Goal: Ask a question

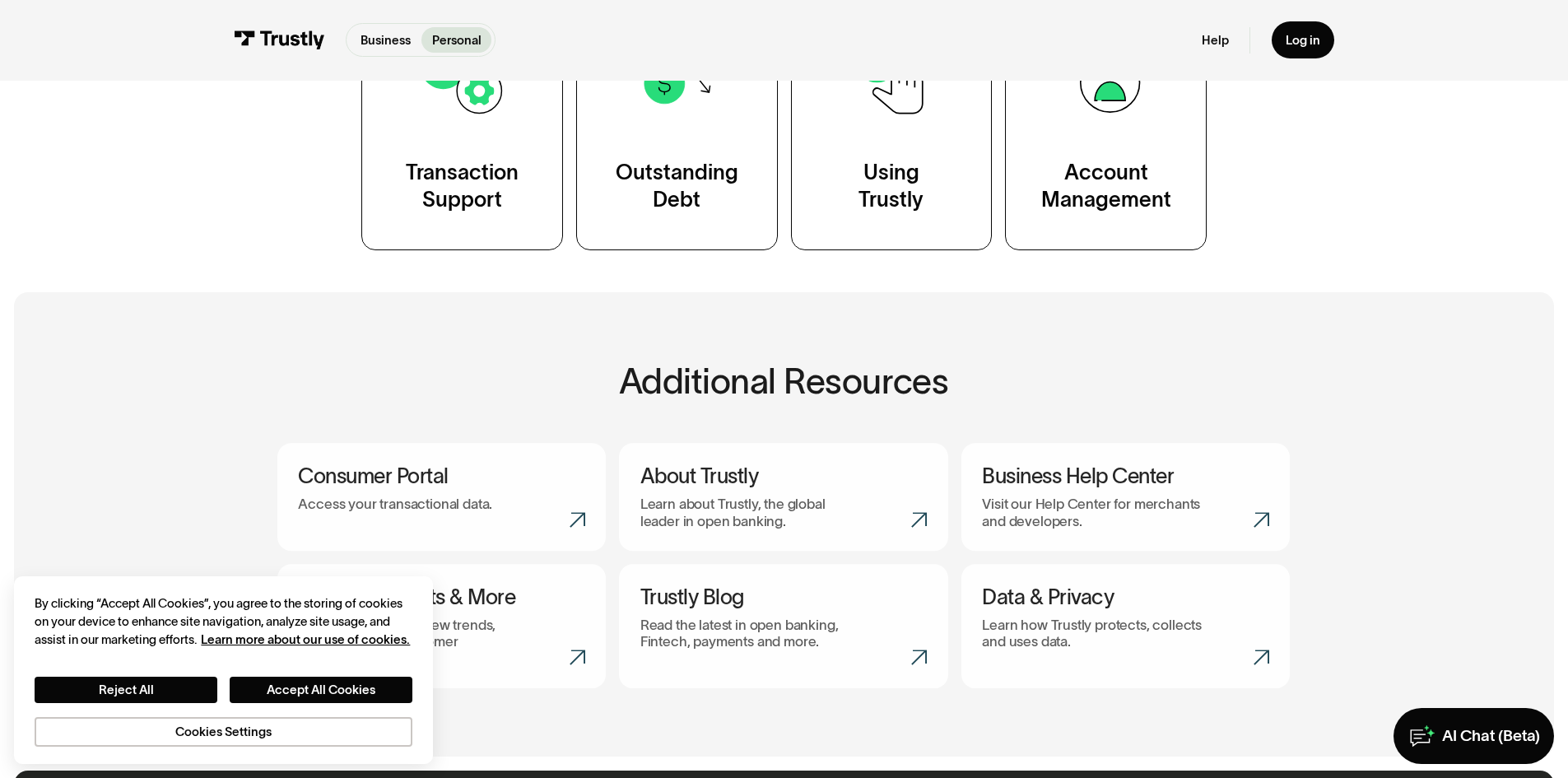
scroll to position [494, 0]
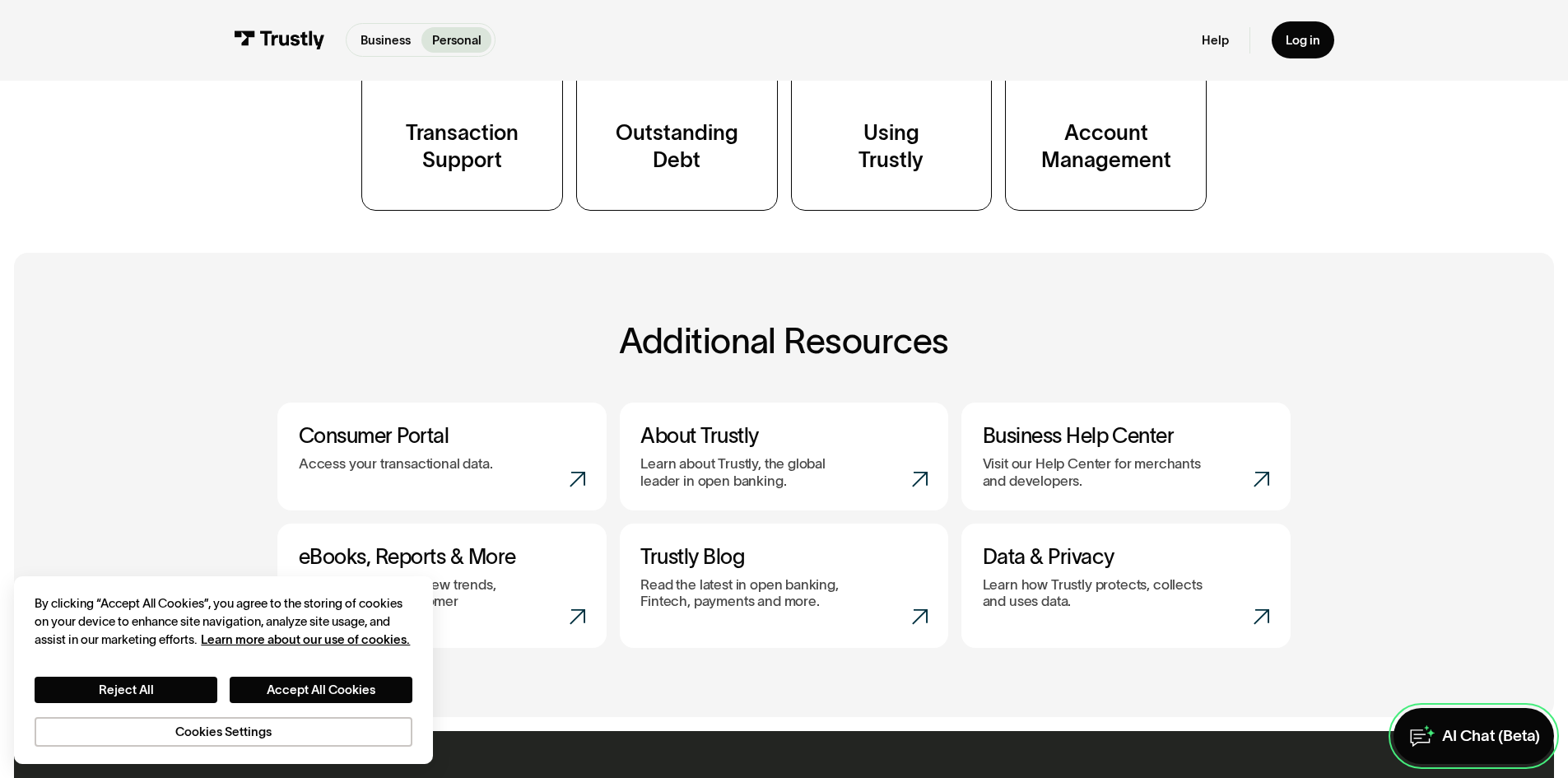
click at [1476, 740] on div "AI Chat (Beta)" at bounding box center [1491, 736] width 98 height 21
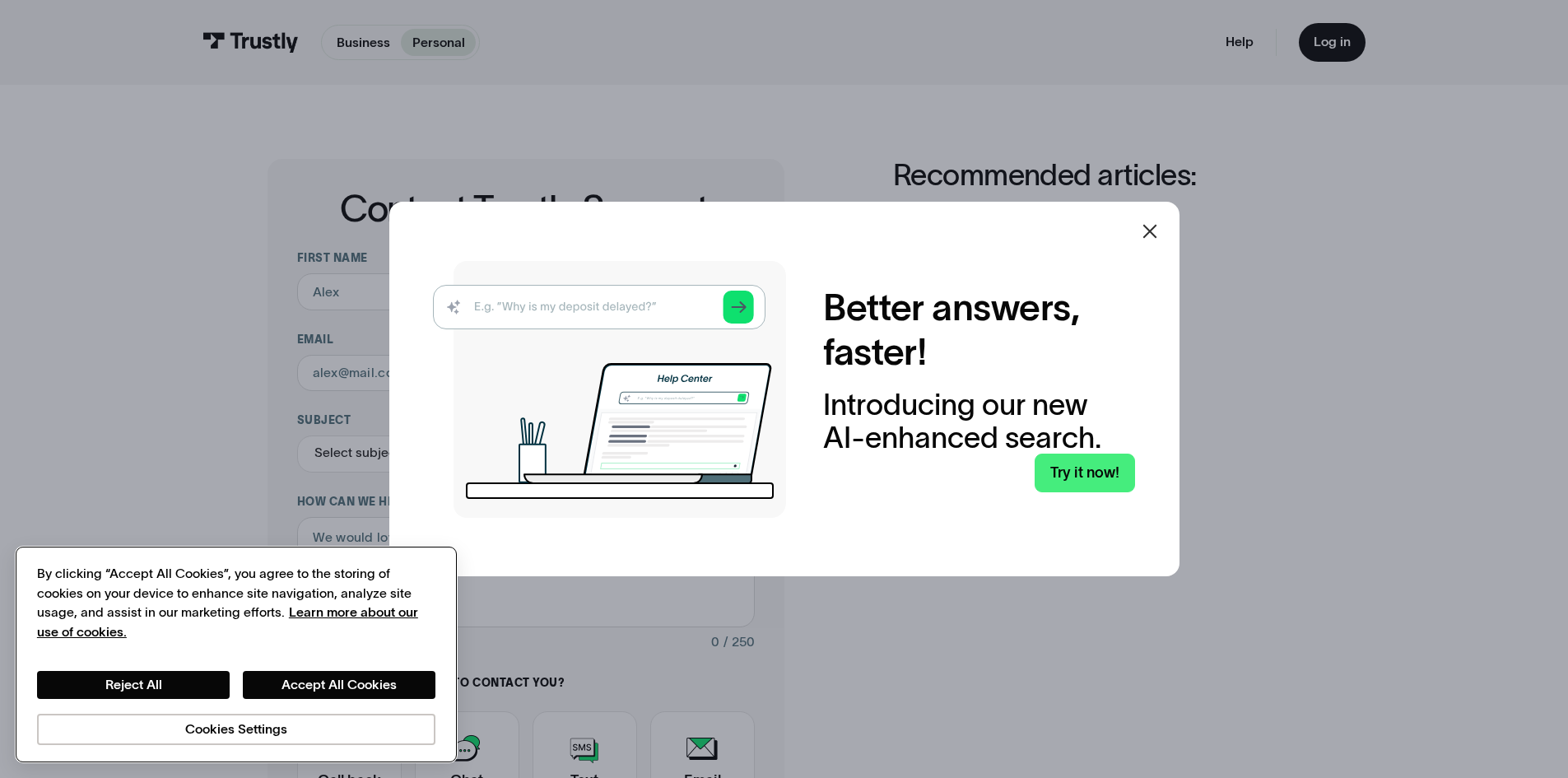
click at [168, 668] on div "Reject All Accept All Cookies Cookies Settings" at bounding box center [236, 694] width 399 height 103
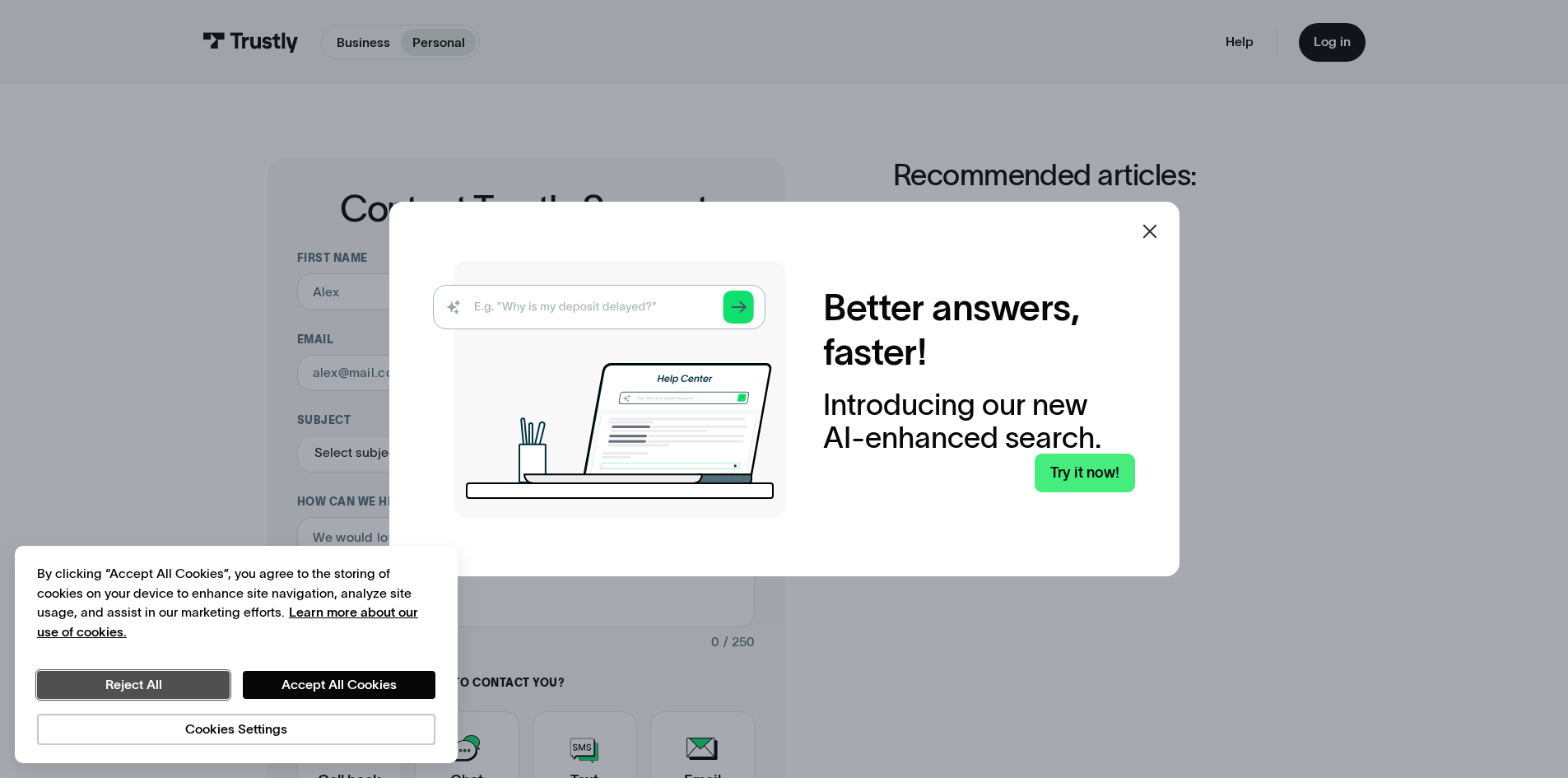
click at [142, 692] on button "Reject All" at bounding box center [133, 685] width 193 height 28
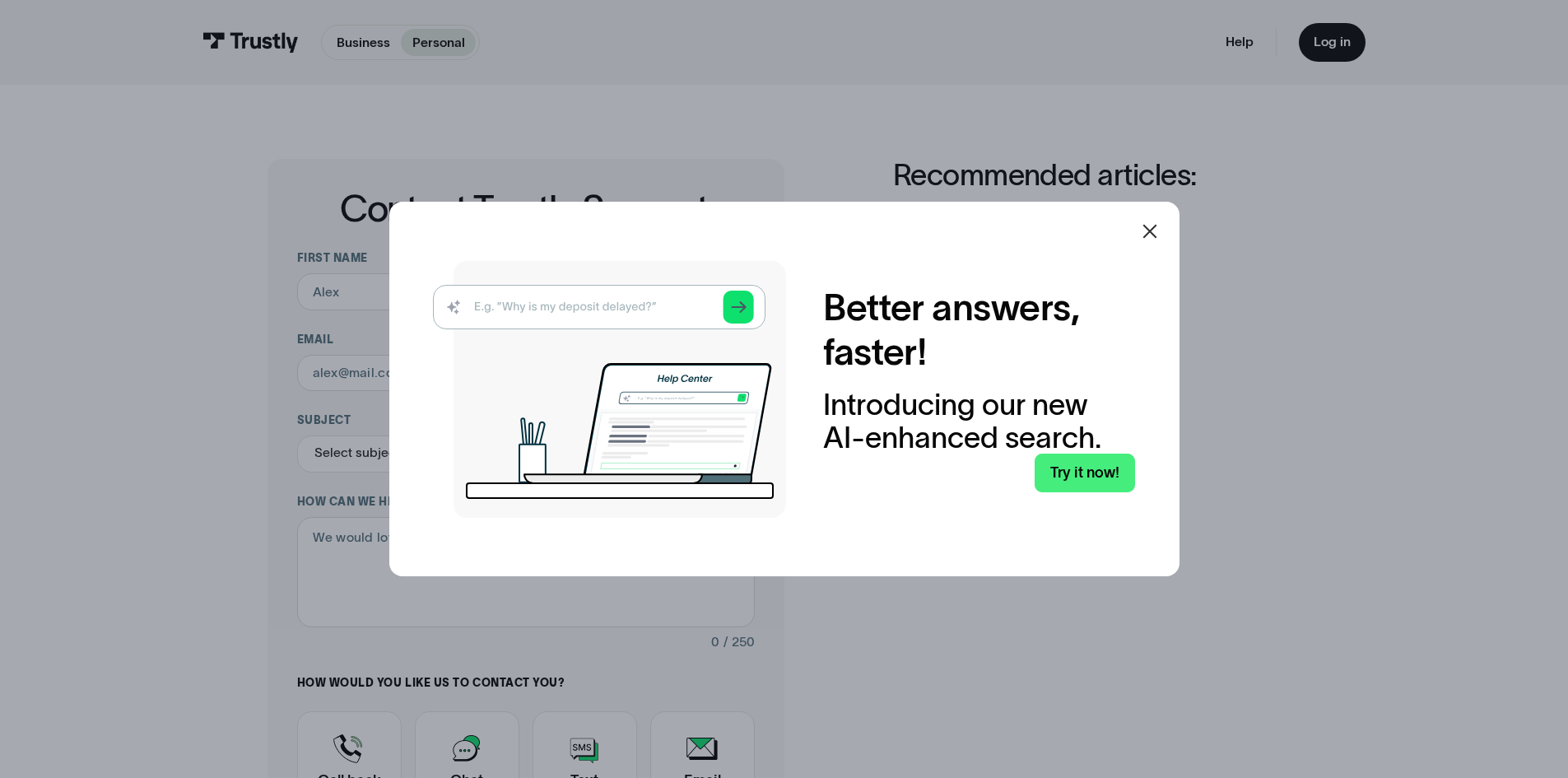
click at [1150, 230] on icon at bounding box center [1150, 232] width 20 height 20
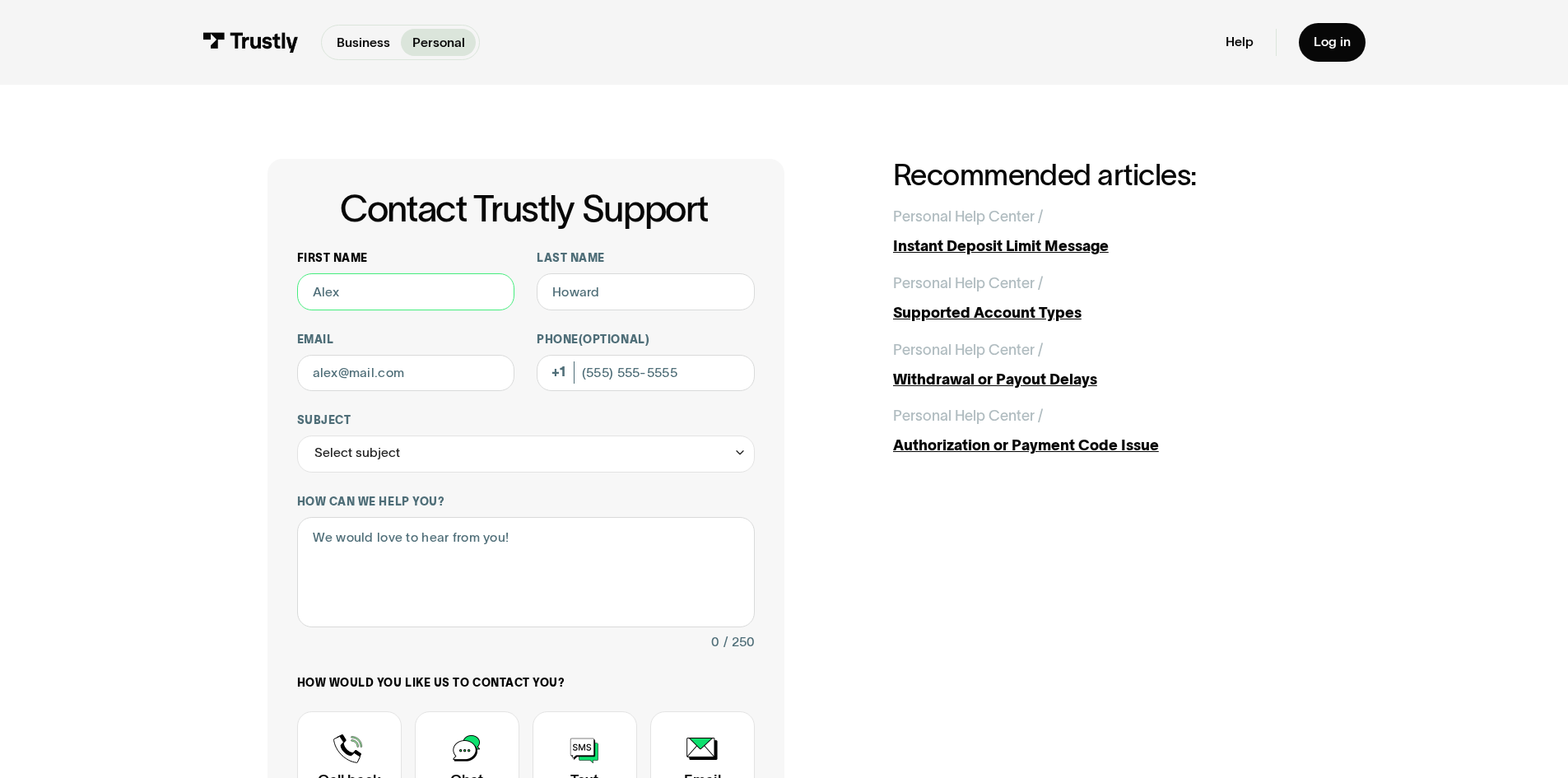
click at [378, 281] on input "First name" at bounding box center [406, 291] width 218 height 37
type input "Tyler"
type input "Howard"
click at [399, 363] on input "Email" at bounding box center [406, 372] width 218 height 37
type input "tyjosephhoward@gmail.com"
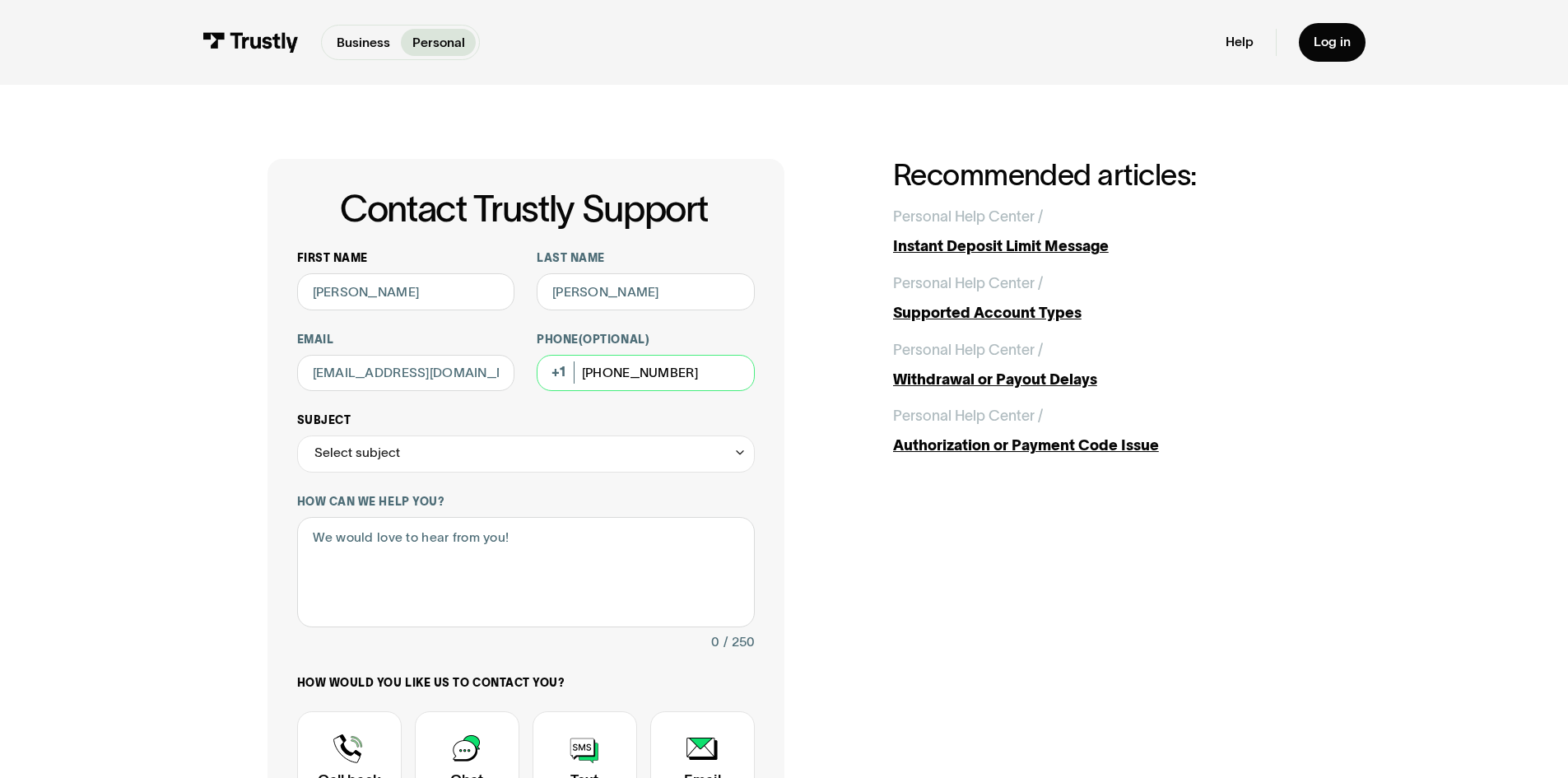
type input "(586) 215-1535"
click at [457, 440] on div "Select subject" at bounding box center [526, 453] width 457 height 37
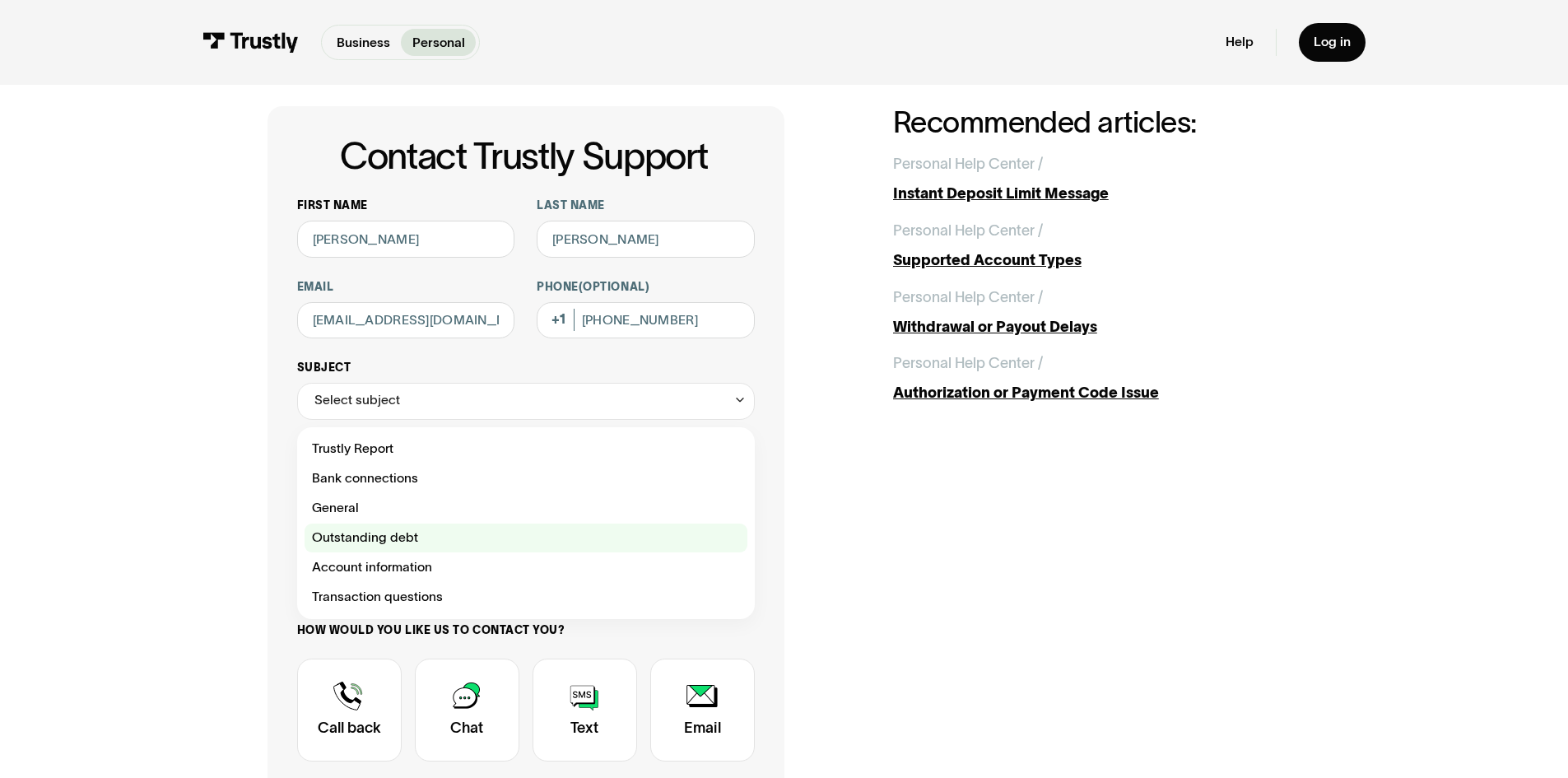
scroll to position [82, 0]
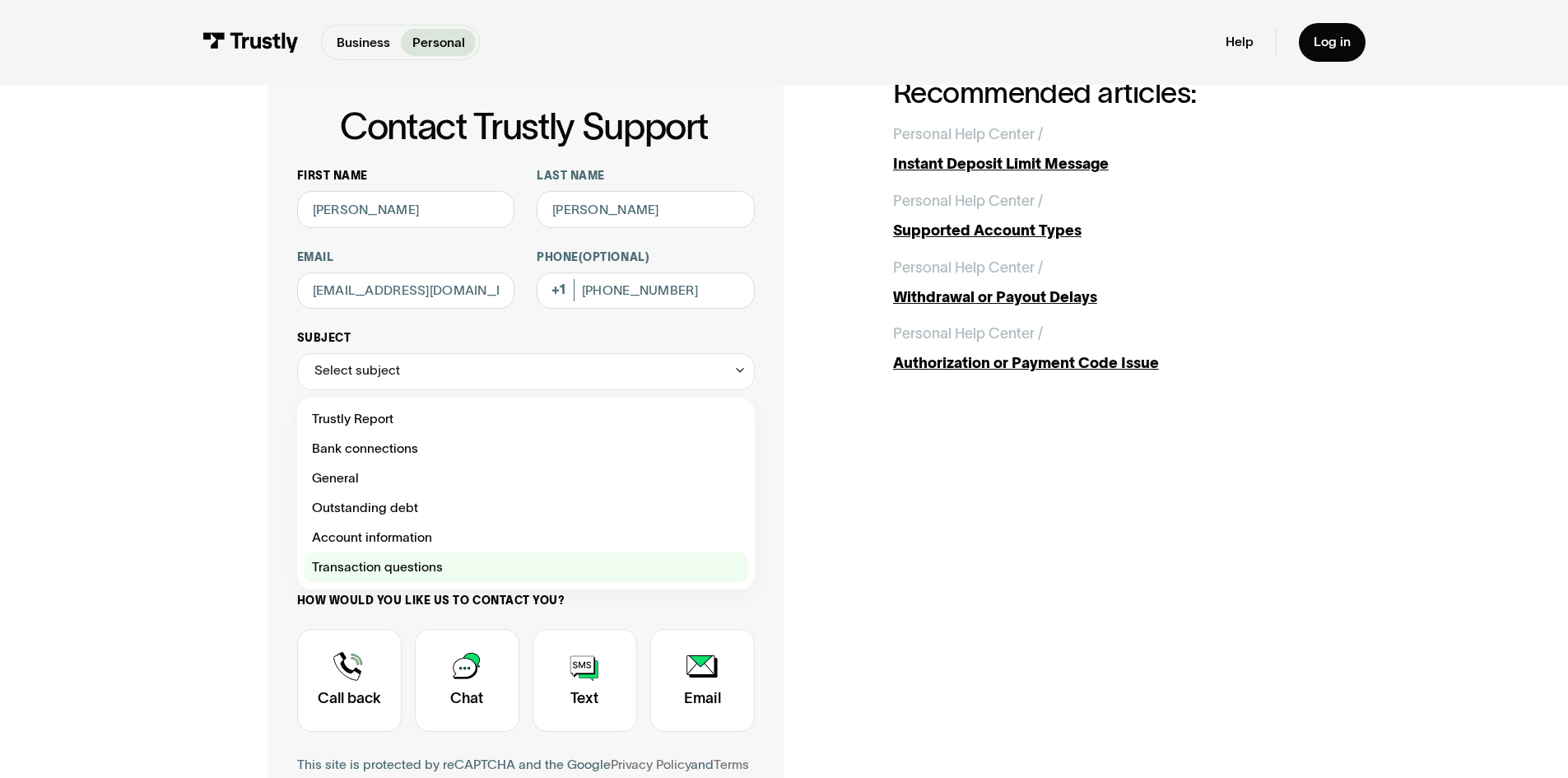
click at [407, 574] on div "Contact Trustly Support" at bounding box center [526, 567] width 442 height 30
type input "**********"
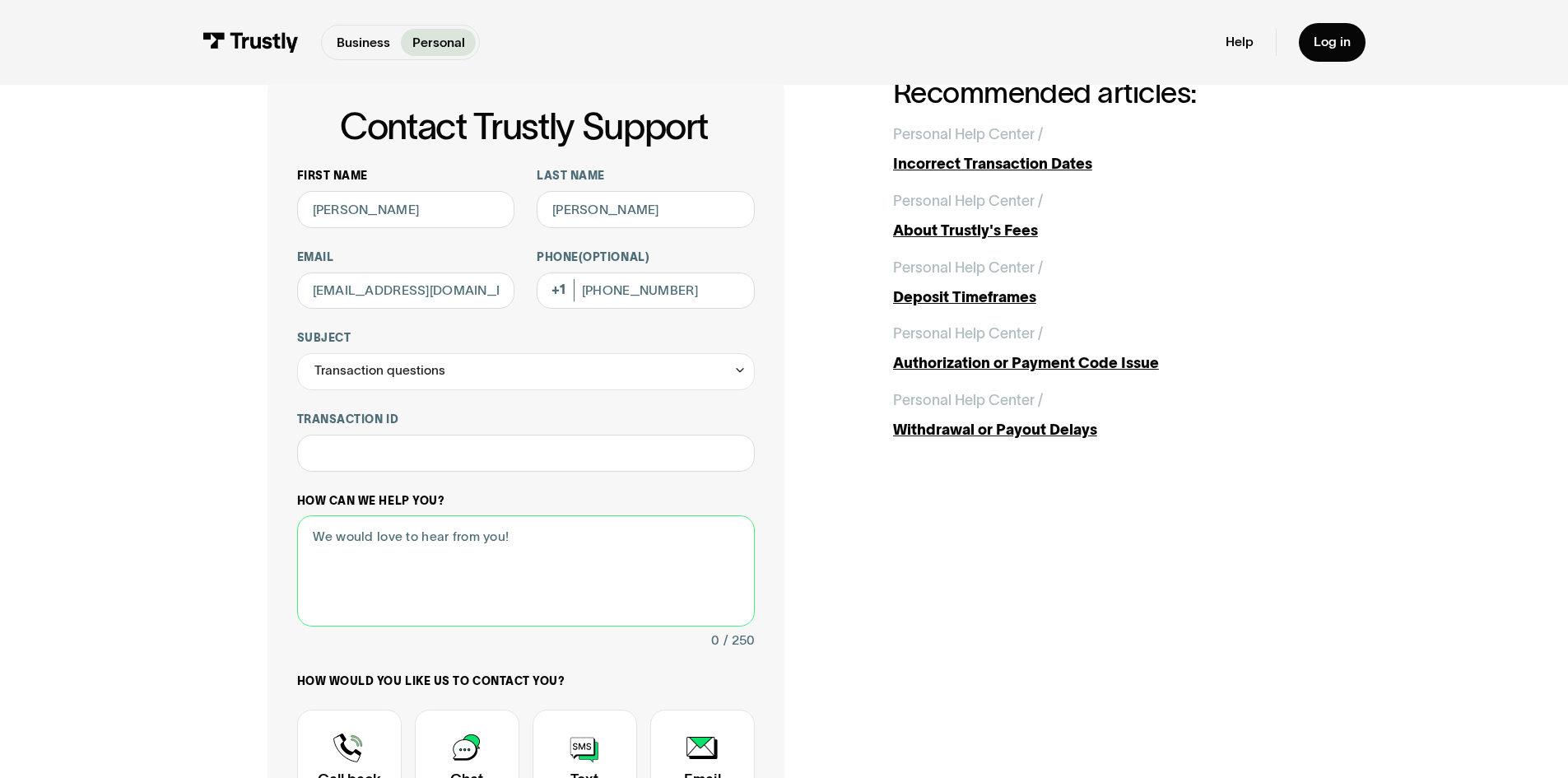
click at [464, 532] on textarea "How can we help you?" at bounding box center [526, 571] width 457 height 111
click at [465, 453] on input "Transaction ID" at bounding box center [526, 452] width 457 height 37
